Goal: Task Accomplishment & Management: Manage account settings

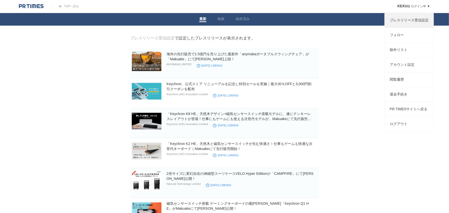
click at [410, 23] on link "プレスリリース受信設定" at bounding box center [408, 20] width 49 height 15
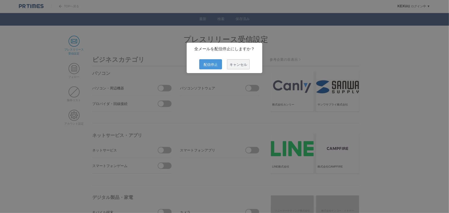
click at [209, 65] on span "配信停止" at bounding box center [210, 64] width 23 height 10
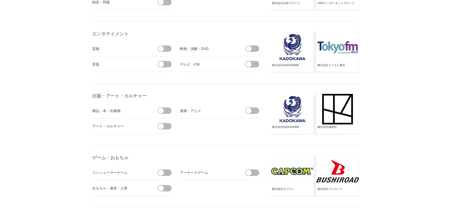
scroll to position [503, 0]
